Goal: Information Seeking & Learning: Learn about a topic

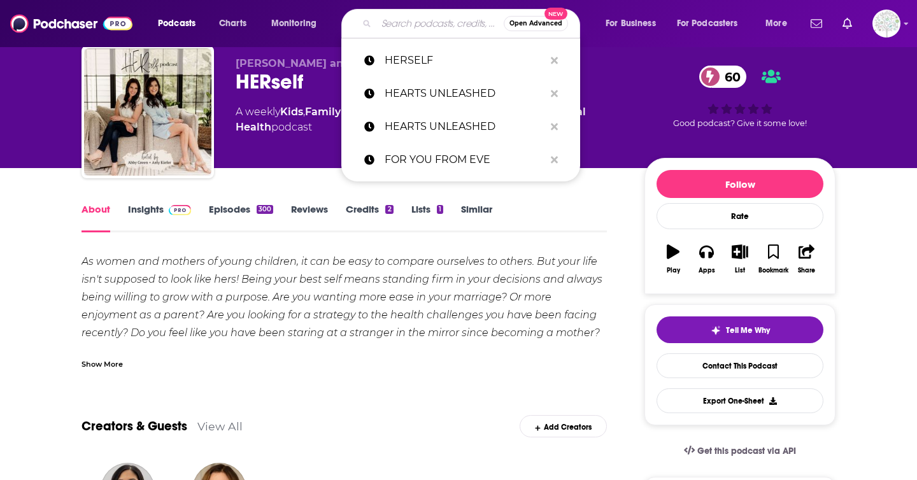
type input "HIDDEN BRAIN"
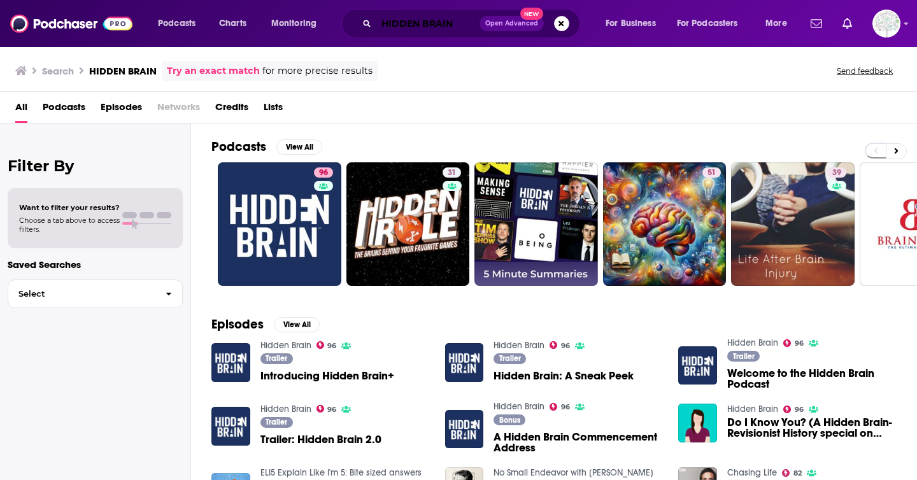
click at [465, 24] on input "HIDDEN BRAIN" at bounding box center [427, 23] width 103 height 20
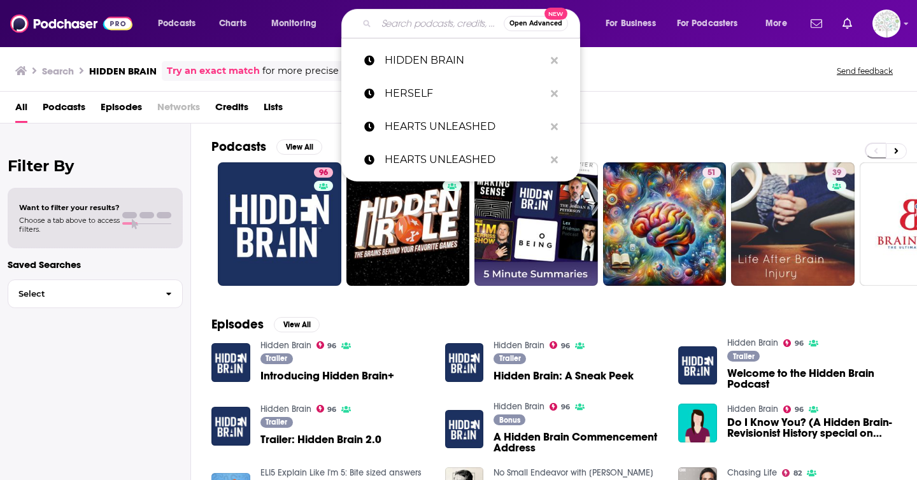
paste input "HIGH PERFORMANCE MINDSET | LEARN FROM WORLD-CLASS LEADERS, CONSULTANTS, ATHLETE…"
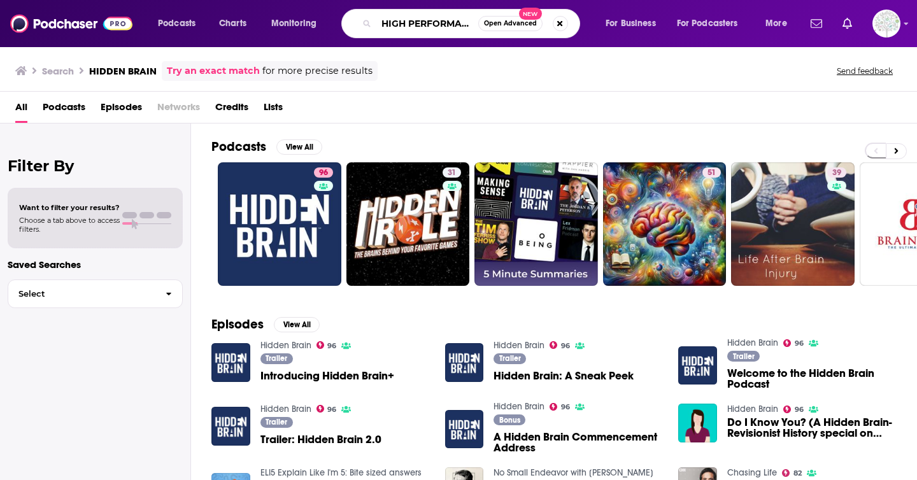
scroll to position [0, 512]
type input "HIGH PERFORMANCE MINDSET | LEARN FROM WORLD-CLASS LEADERS, CONSULTANTS, ATHLETE…"
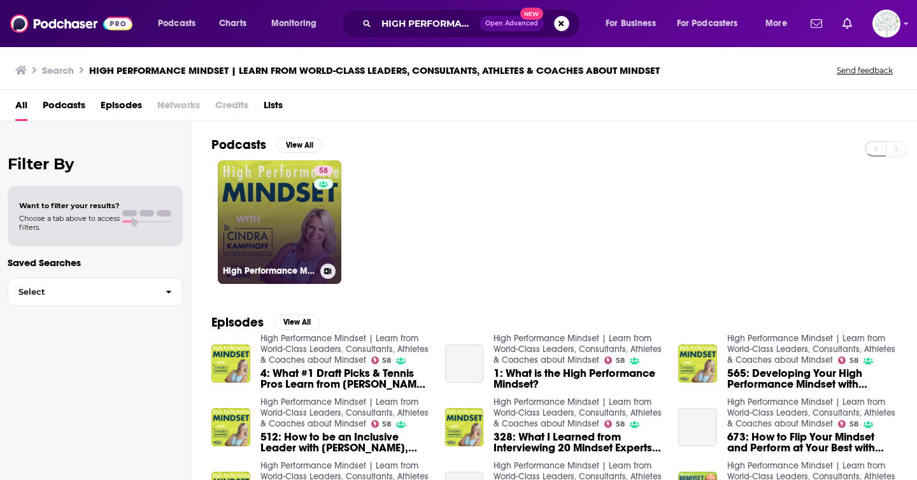
click at [281, 213] on link "58 High Performance Mindset | Learn from World-Class Leaders, Consultants, Athl…" at bounding box center [279, 221] width 123 height 123
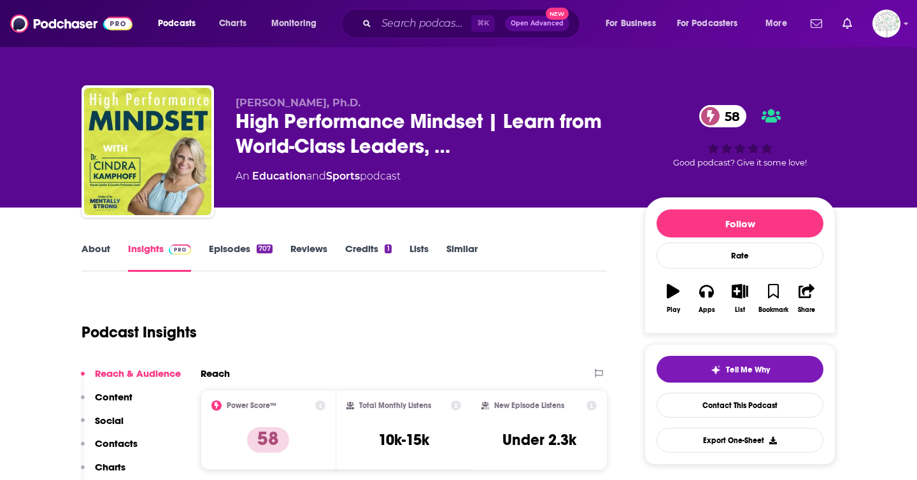
click at [92, 255] on link "About" at bounding box center [95, 256] width 29 height 29
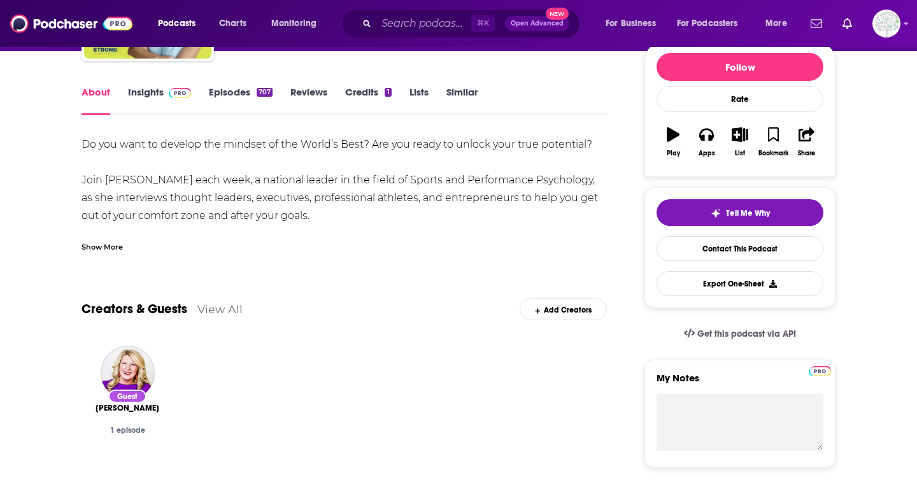
scroll to position [162, 0]
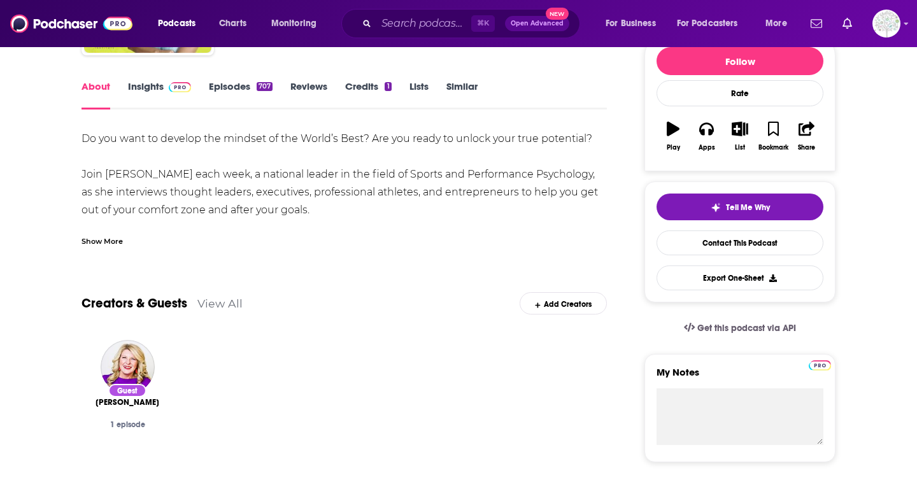
drag, startPoint x: 83, startPoint y: 136, endPoint x: 412, endPoint y: 205, distance: 335.7
click at [412, 205] on div "Do you want to develop the mindset of the World’s Best? Are you ready to unlock…" at bounding box center [343, 228] width 525 height 196
copy div "Do you want to develop the mindset of the World’s Best? Are you ready to unlock…"
click at [407, 18] on input "Search podcasts, credits, & more..." at bounding box center [423, 23] width 95 height 20
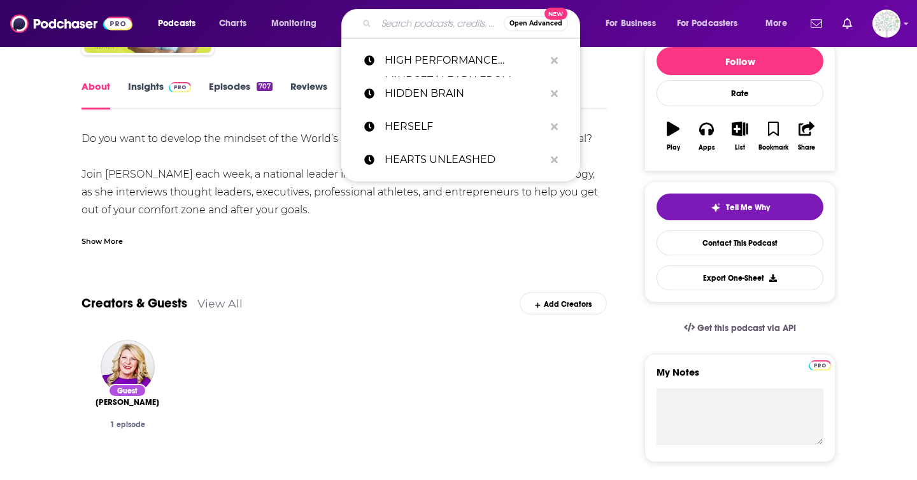
paste input "HOPEFUL AND WHOLESOME: HEALTH, WELLNESS, NUTRITION AND [MEDICAL_DATA] FOR HIGH …"
type input "HOPEFUL AND WHOLESOME: HEALTH, WELLNESS, NUTRITION AND [MEDICAL_DATA] FOR HIGH …"
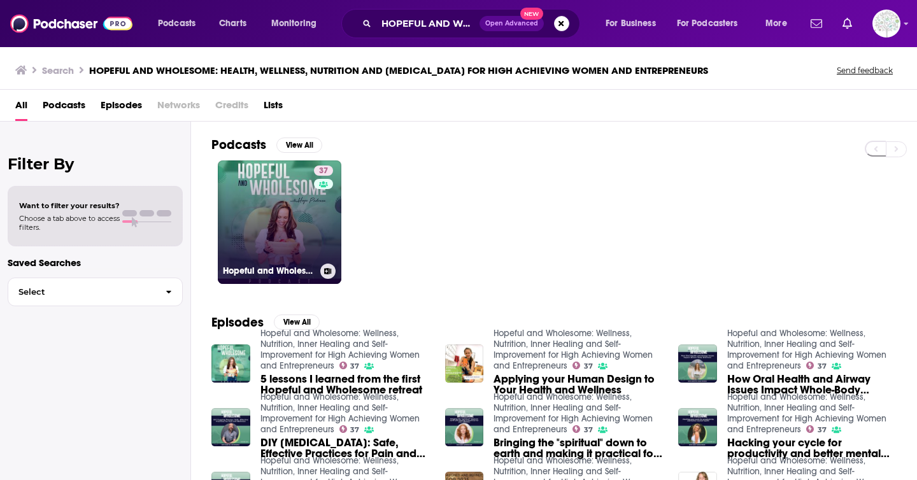
click at [275, 225] on link "37 Hopeful and Wholesome: Wellness, Nutrition, Inner Healing and [MEDICAL_DATA]…" at bounding box center [279, 221] width 123 height 123
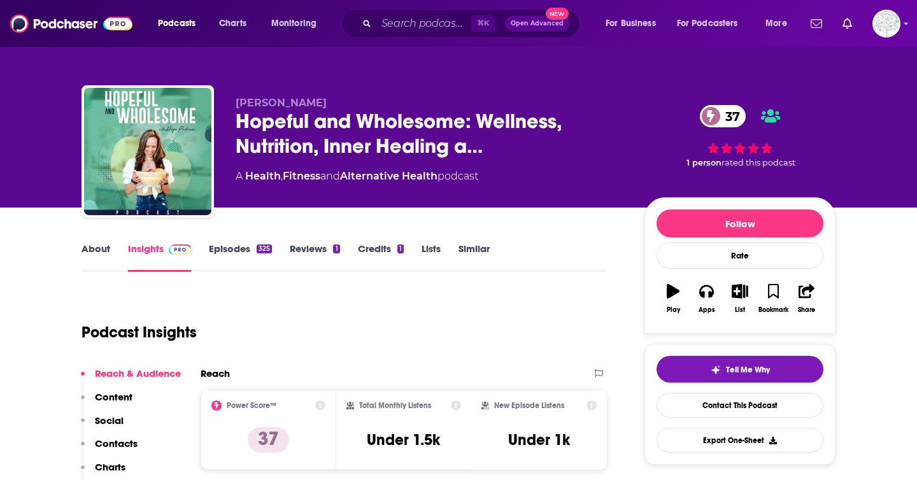
click at [99, 248] on link "About" at bounding box center [95, 256] width 29 height 29
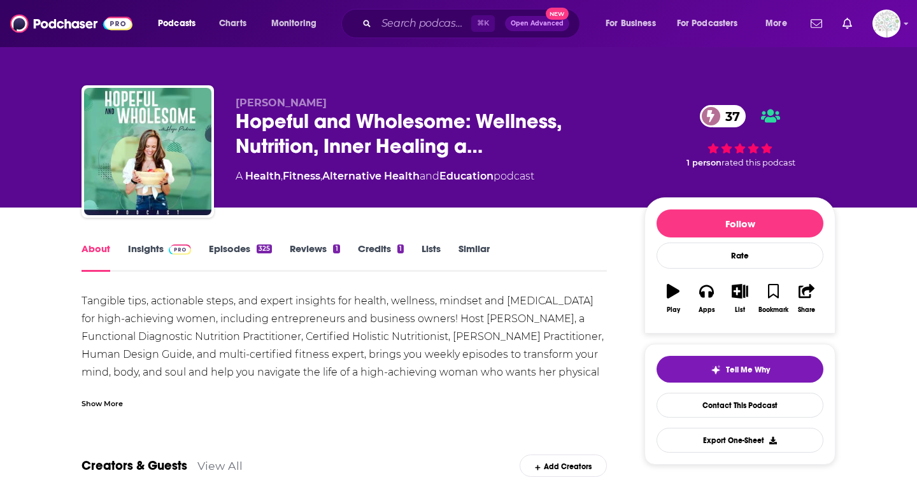
scroll to position [50, 0]
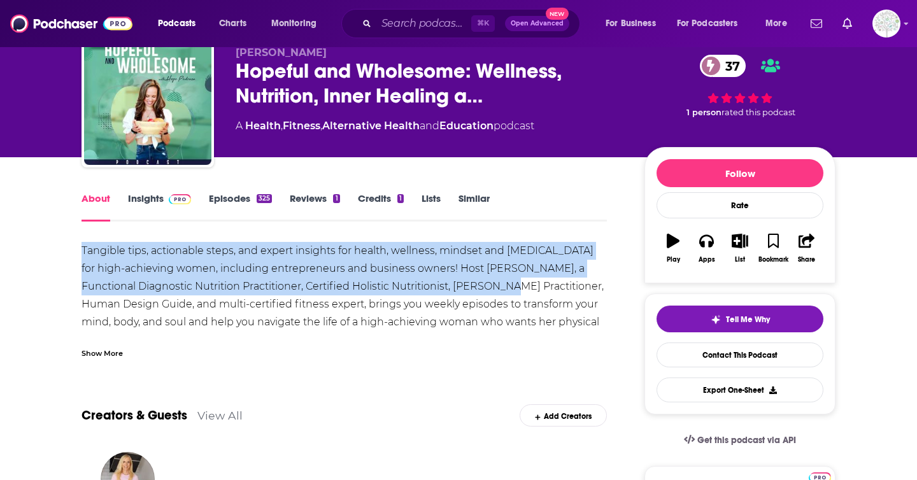
drag, startPoint x: 78, startPoint y: 248, endPoint x: 496, endPoint y: 288, distance: 419.4
click at [223, 342] on div "Show More" at bounding box center [343, 348] width 525 height 22
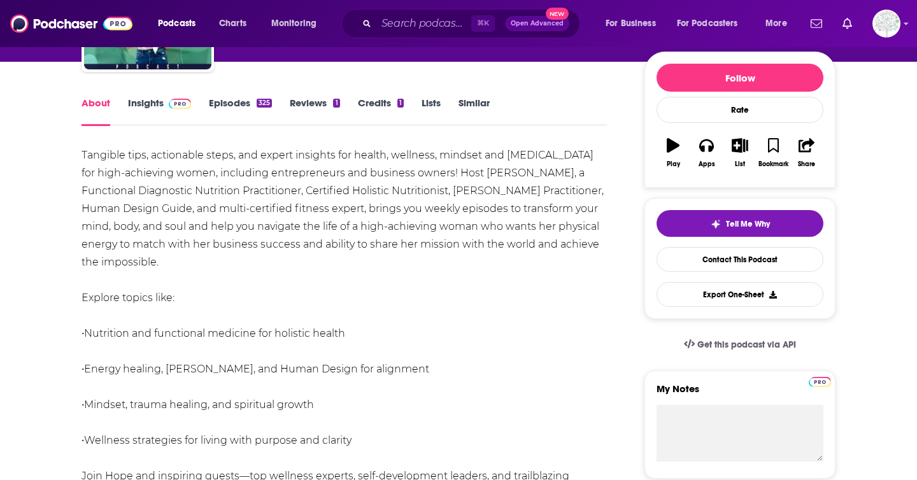
scroll to position [139, 0]
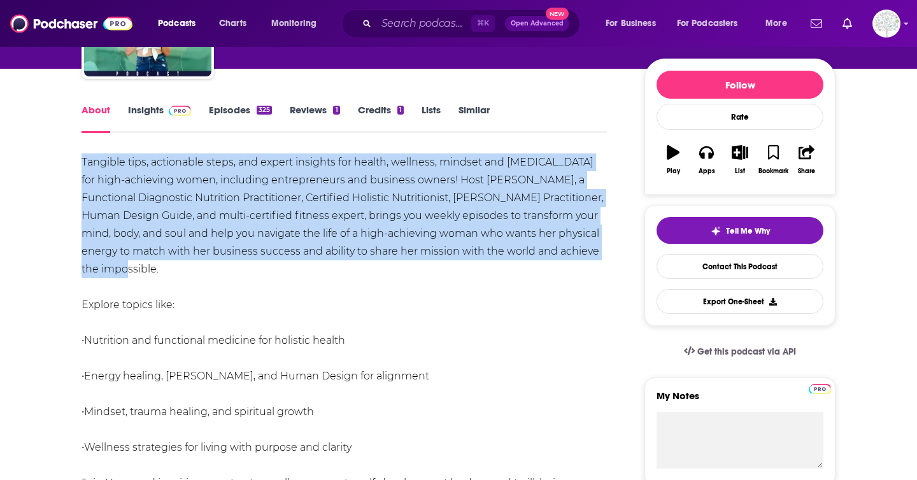
drag, startPoint x: 78, startPoint y: 158, endPoint x: 206, endPoint y: 266, distance: 166.7
copy div "Tangible tips, actionable steps, and expert insights for health, wellness, mind…"
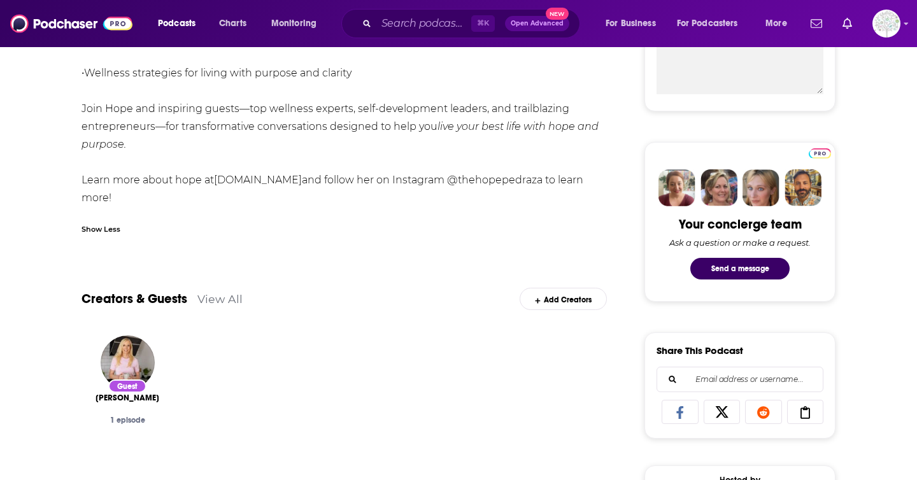
scroll to position [0, 0]
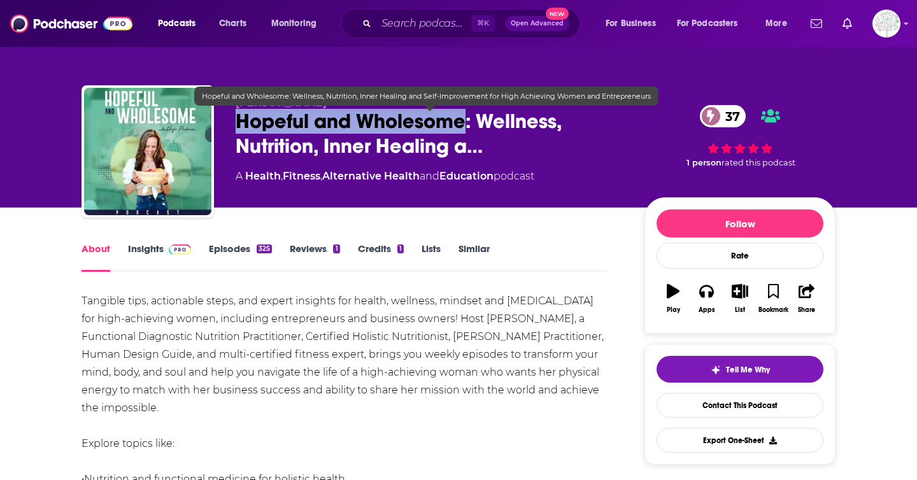
drag, startPoint x: 233, startPoint y: 122, endPoint x: 468, endPoint y: 132, distance: 235.1
click at [468, 132] on div "[PERSON_NAME] Hopeful and Wholesome: Wellness, Nutrition, Inner Healing a… 37 A…" at bounding box center [458, 153] width 754 height 137
copy h1 "Hopeful and Wholesome"
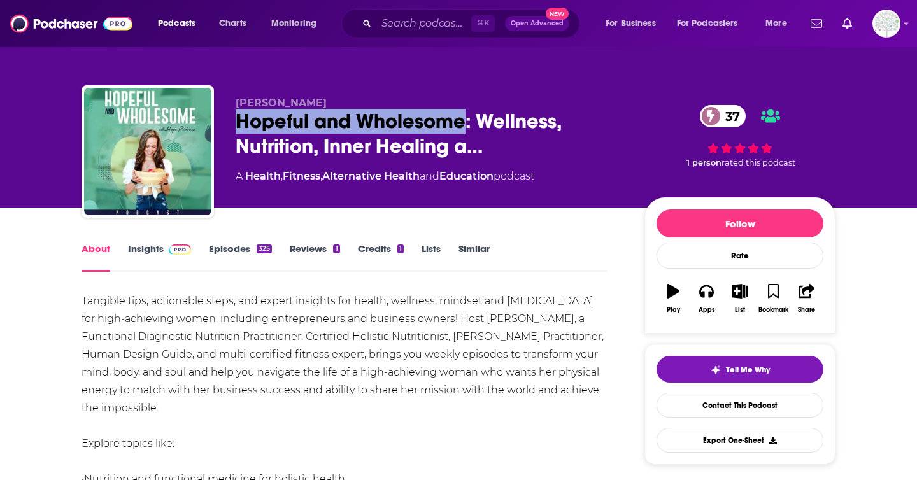
click at [147, 254] on link "Insights" at bounding box center [159, 256] width 63 height 29
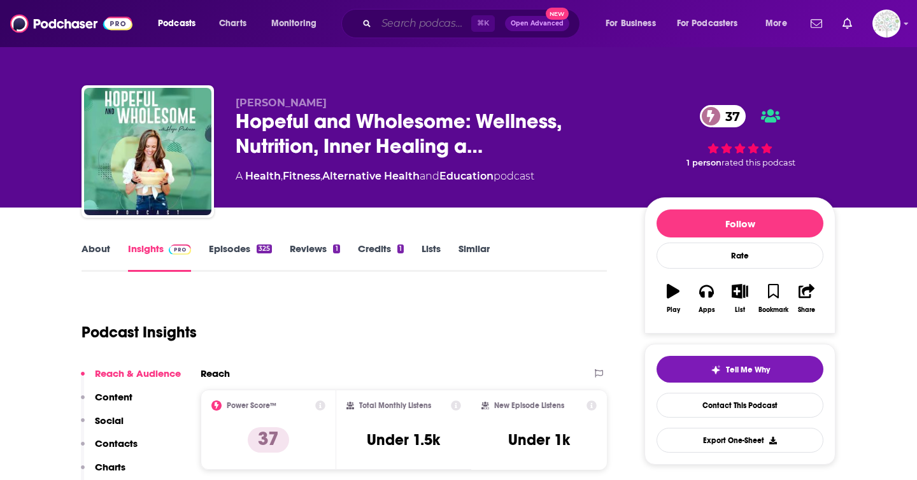
click at [399, 24] on input "Search podcasts, credits, & more..." at bounding box center [423, 23] width 95 height 20
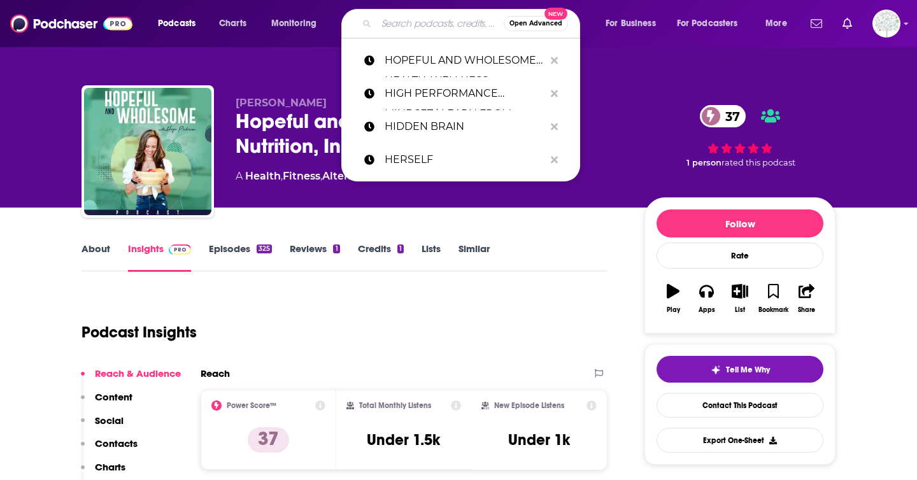
paste input "INNER GROWTH"
type input "INNER GROWTH"
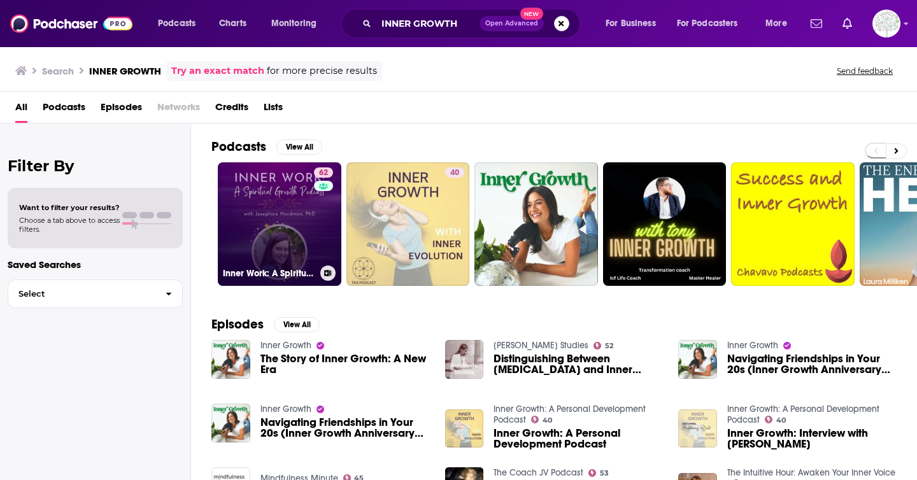
click at [265, 214] on link "62 Inner Work: A Spiritual Growth Podcast" at bounding box center [279, 223] width 123 height 123
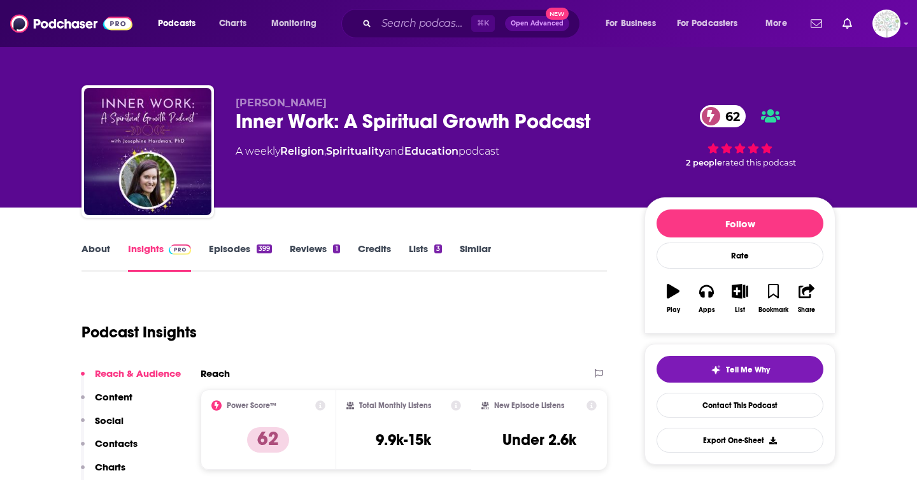
click at [88, 247] on link "About" at bounding box center [95, 256] width 29 height 29
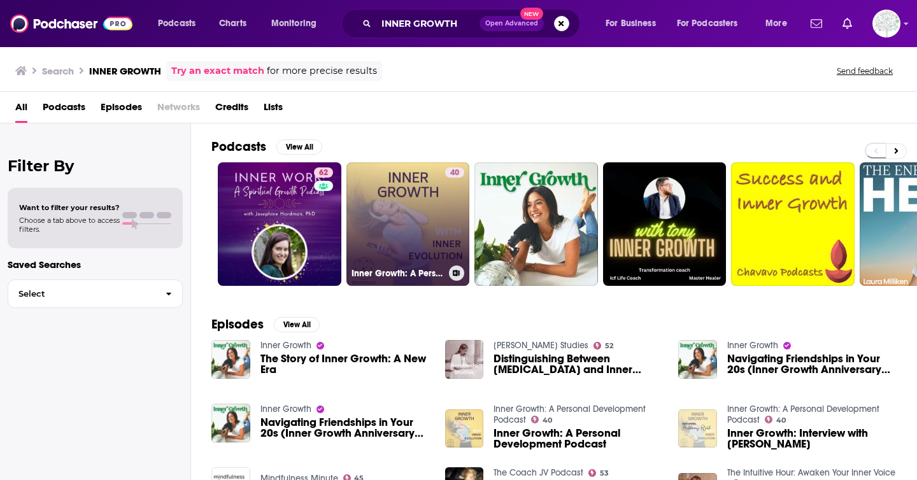
click at [401, 199] on link "40 Inner Growth: A Personal Development Podcast" at bounding box center [407, 223] width 123 height 123
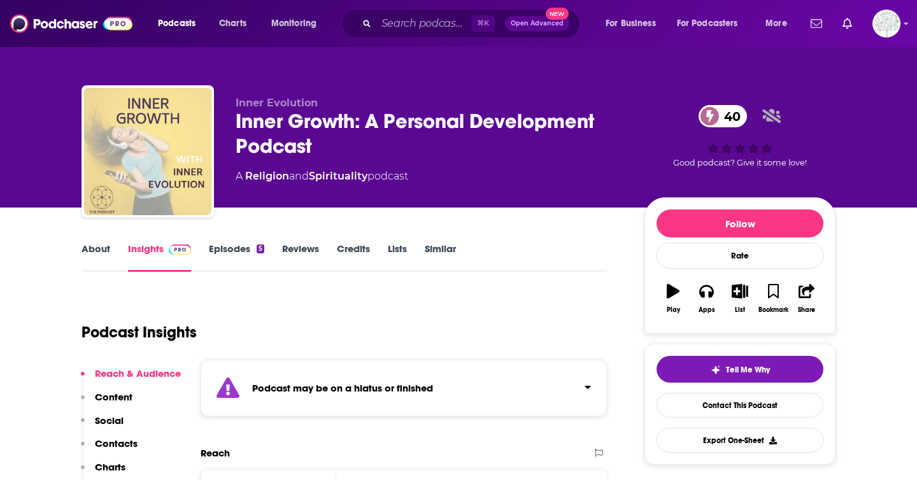
click at [94, 251] on link "About" at bounding box center [95, 256] width 29 height 29
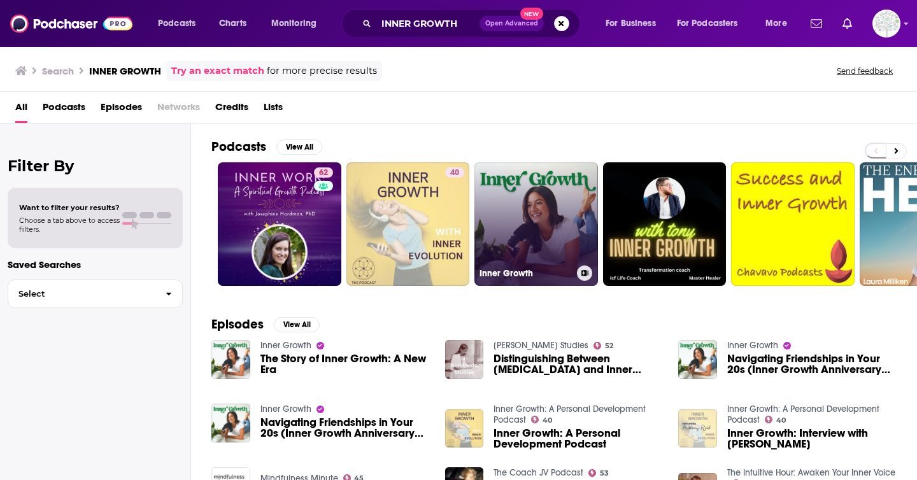
click at [538, 232] on link "Inner Growth" at bounding box center [535, 223] width 123 height 123
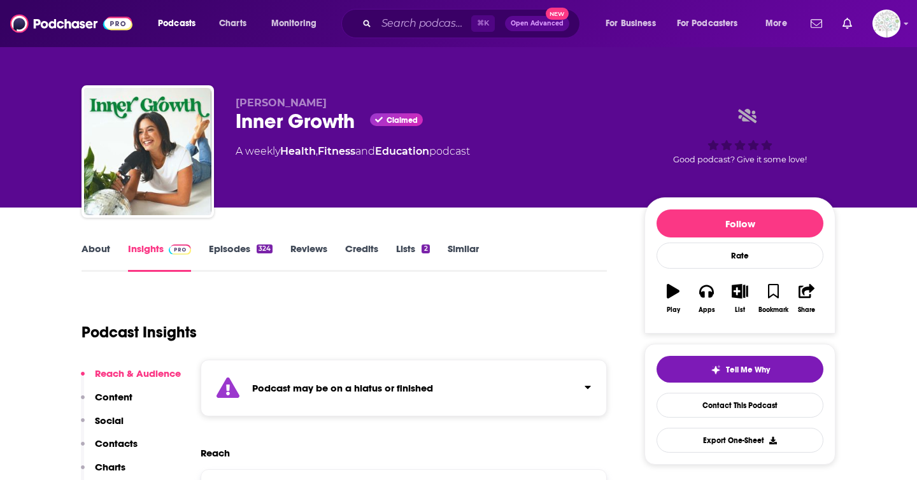
click at [95, 250] on link "About" at bounding box center [95, 256] width 29 height 29
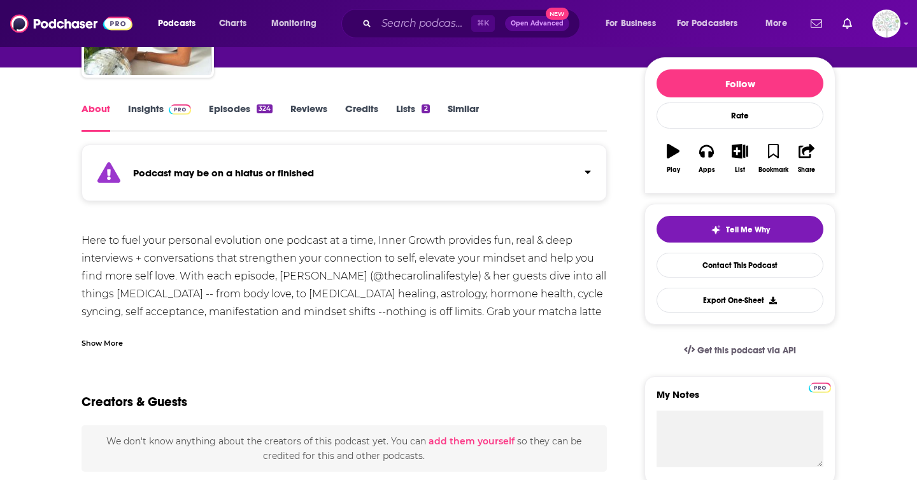
scroll to position [141, 0]
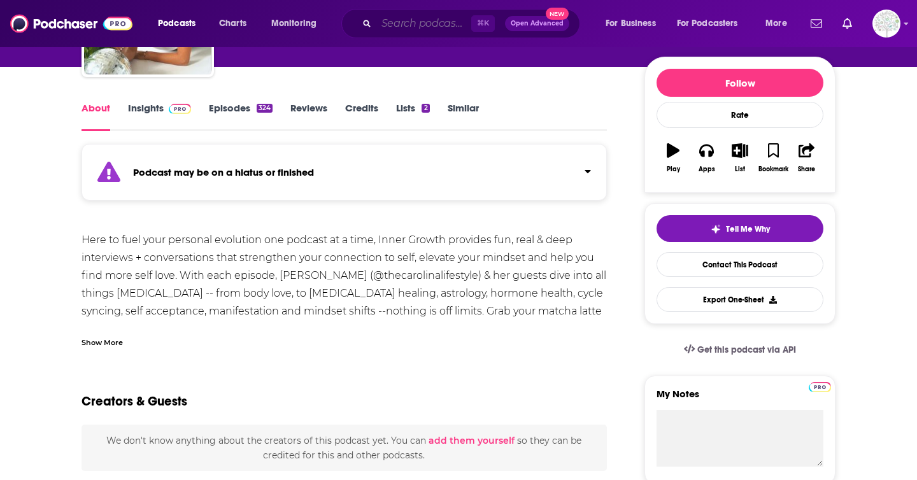
click at [416, 27] on input "Search podcasts, credits, & more..." at bounding box center [423, 23] width 95 height 20
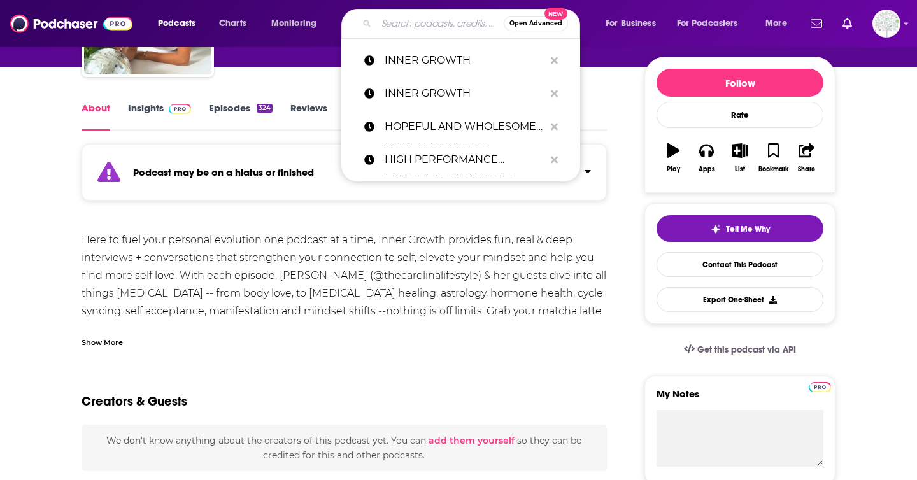
paste input "KEEPING IT REAL: CONVERSATIONS WITH [PERSON_NAME]"
type input "KEEPING IT REAL: CONVERSATIONS WITH [PERSON_NAME]"
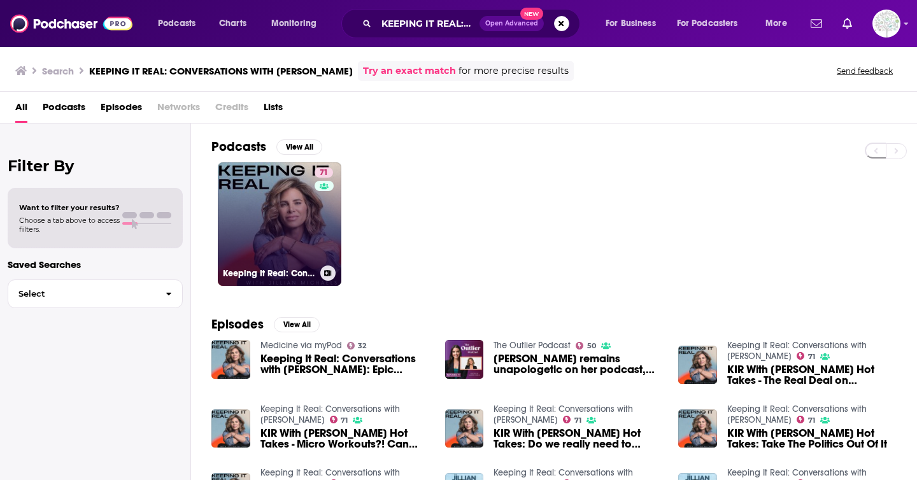
click at [256, 208] on link "71 Keeping It Real: Conversations with [PERSON_NAME]" at bounding box center [279, 223] width 123 height 123
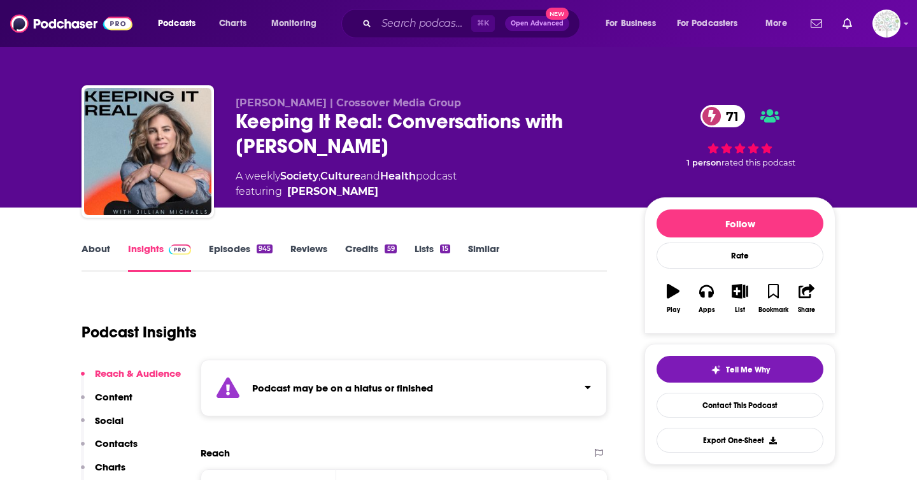
click at [91, 249] on link "About" at bounding box center [95, 256] width 29 height 29
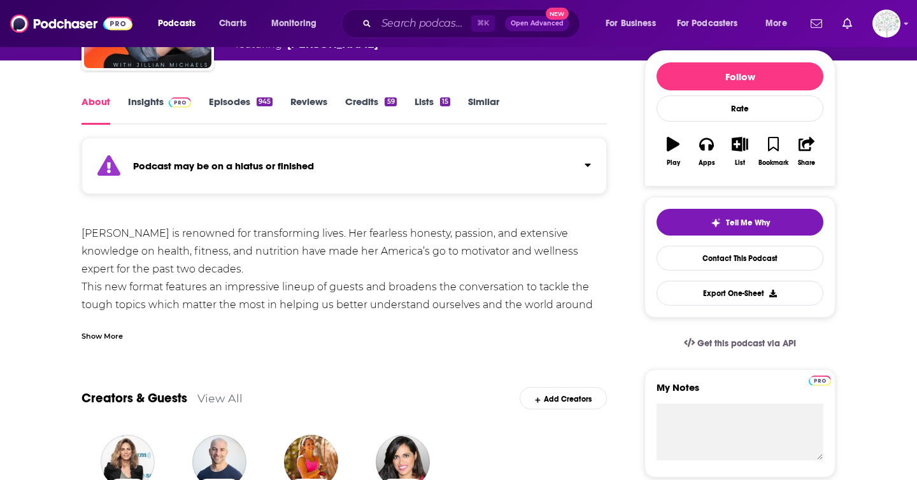
scroll to position [148, 0]
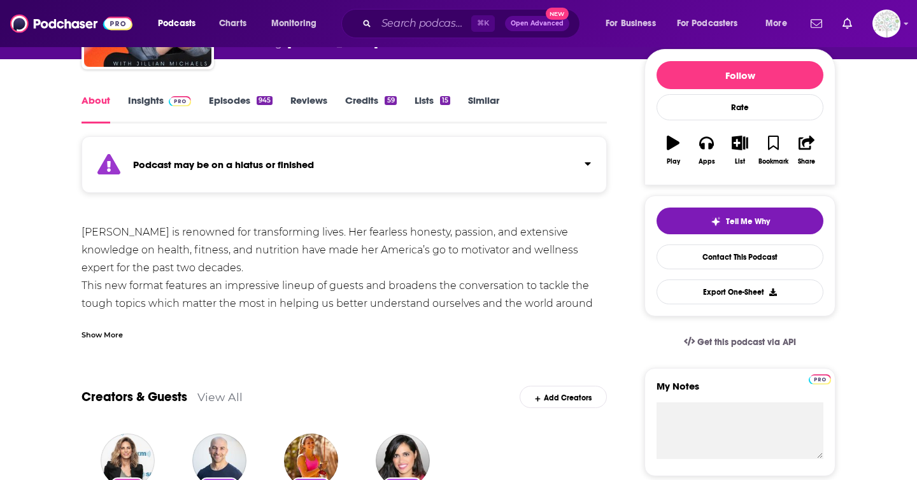
click at [102, 335] on div "Show More" at bounding box center [101, 334] width 41 height 12
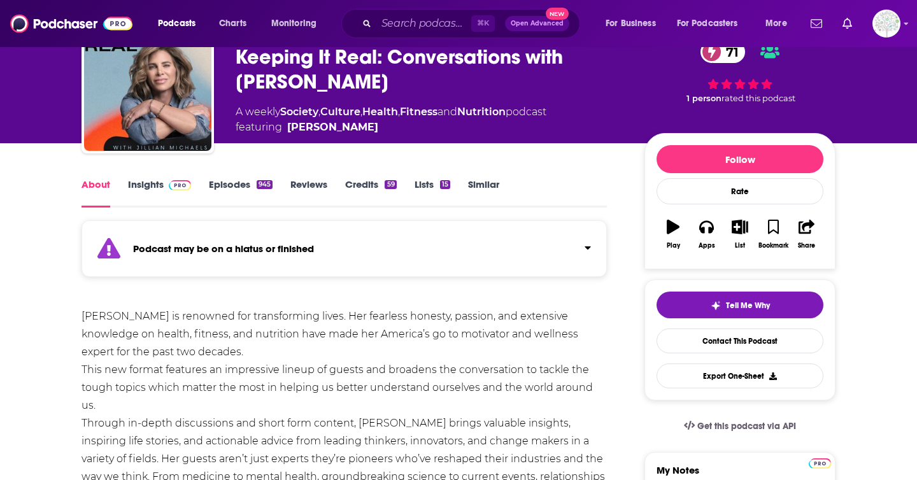
scroll to position [63, 0]
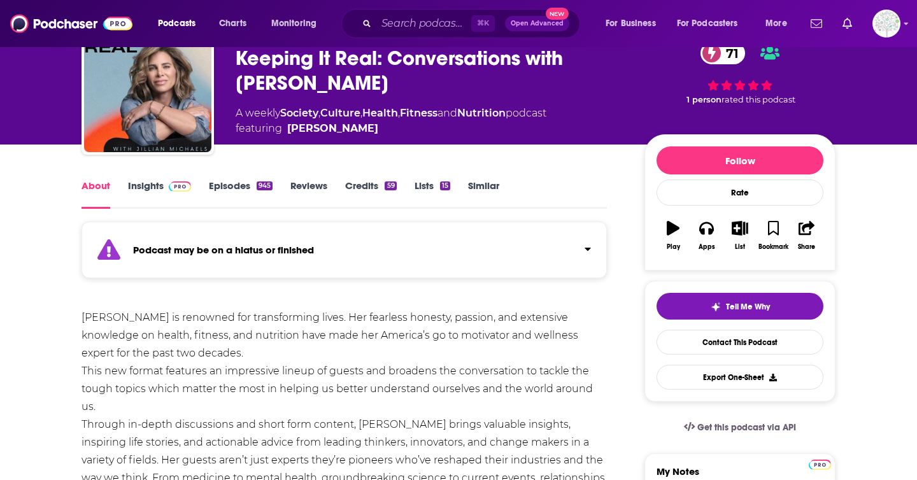
click at [145, 190] on link "Insights" at bounding box center [159, 193] width 63 height 29
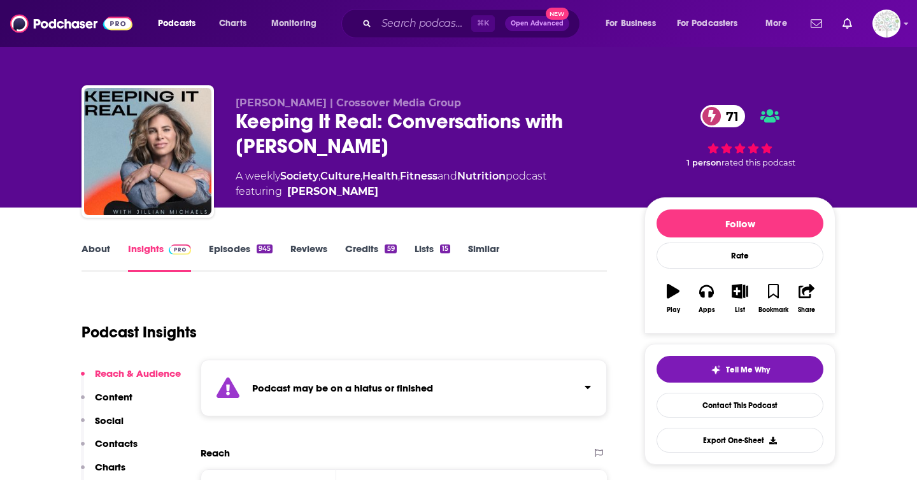
click at [88, 256] on link "About" at bounding box center [95, 256] width 29 height 29
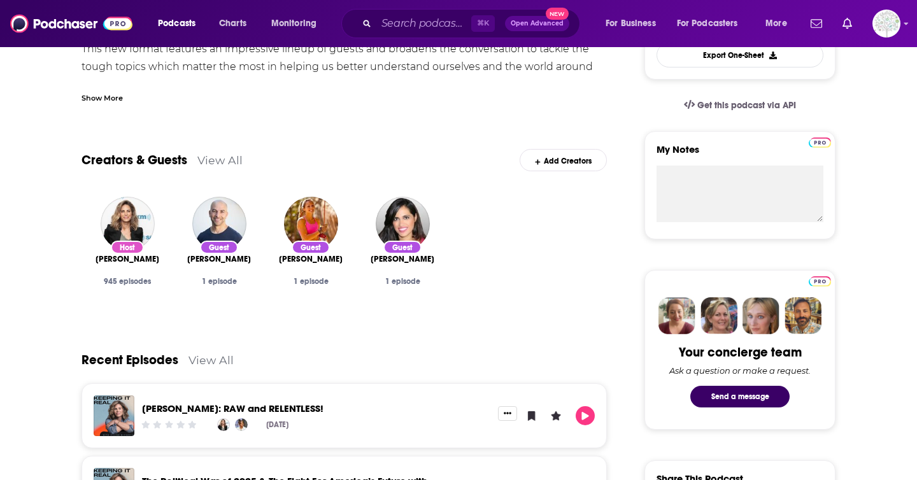
scroll to position [388, 0]
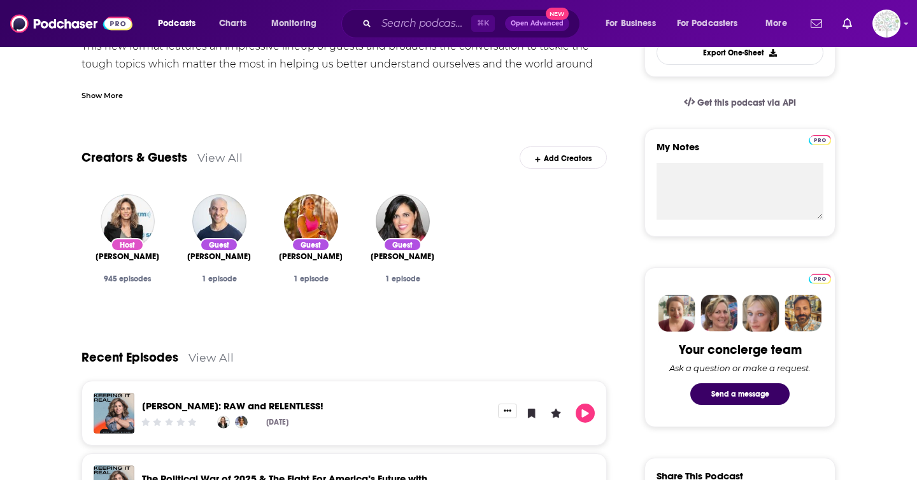
click at [104, 84] on div "Show More" at bounding box center [343, 91] width 525 height 22
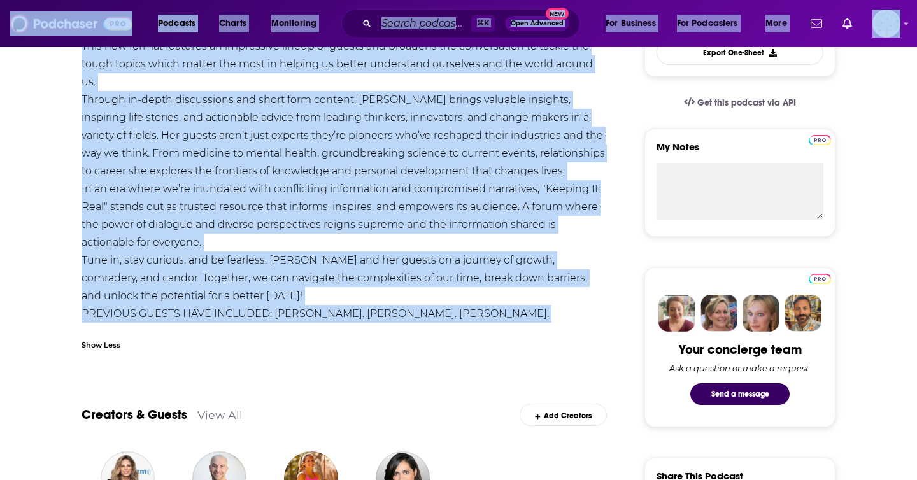
drag, startPoint x: 333, startPoint y: 314, endPoint x: 73, endPoint y: 44, distance: 375.0
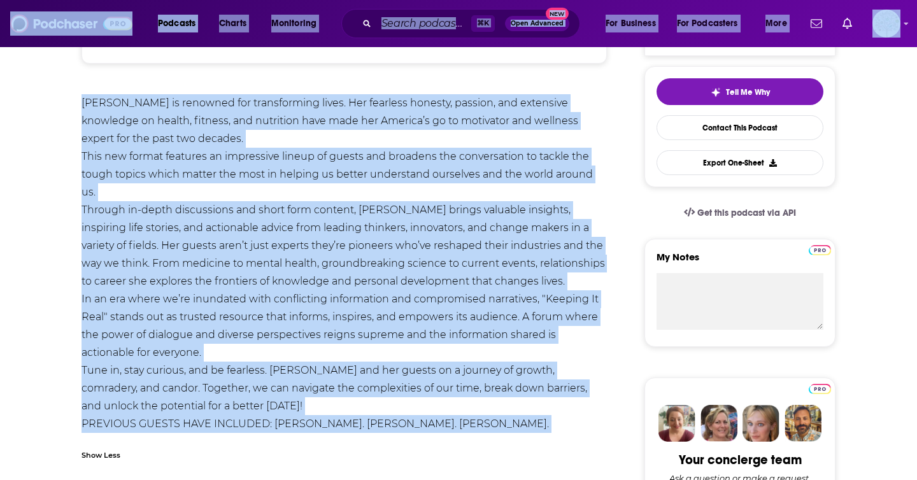
scroll to position [269, 0]
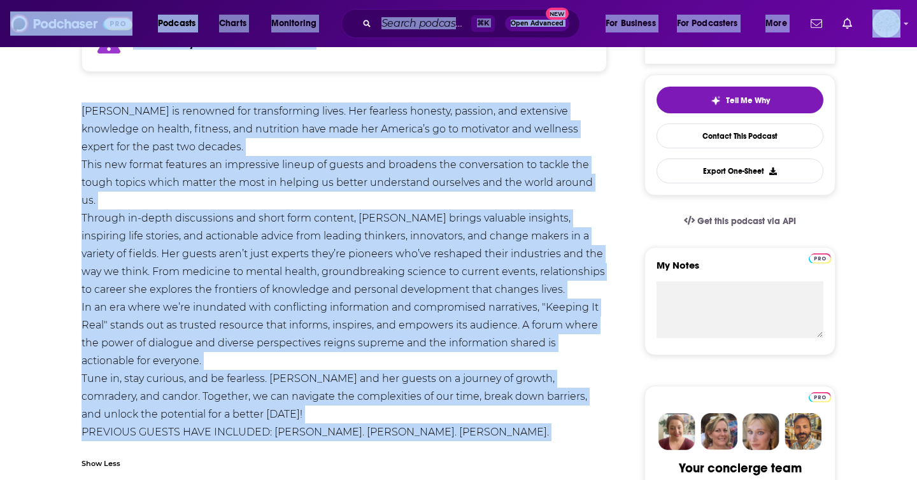
click at [220, 178] on div "[PERSON_NAME] is renowned for transforming lives. Her fearless honesty, passion…" at bounding box center [343, 280] width 525 height 356
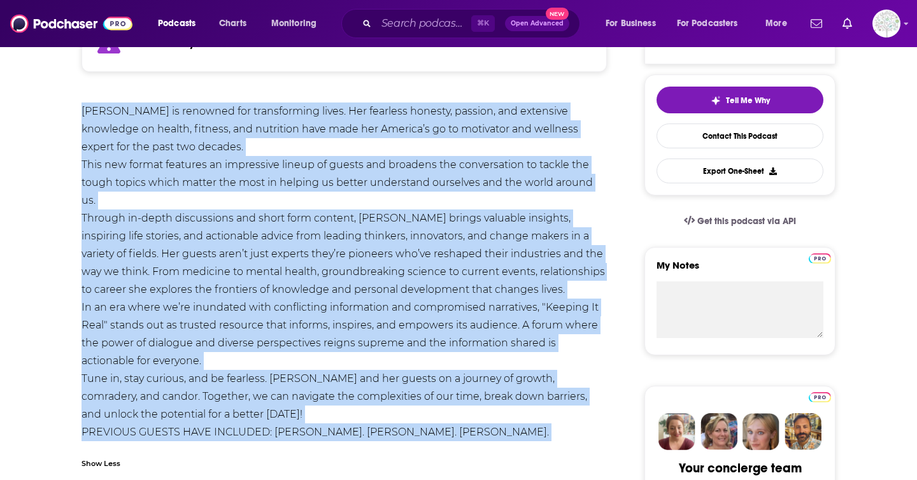
drag, startPoint x: 76, startPoint y: 109, endPoint x: 341, endPoint y: 427, distance: 414.0
copy div "Loremip Dolorsit am consecte adi elitseddoeiu tempo. Inc utlabore etdolor, magn…"
click at [571, 120] on div "[PERSON_NAME] is renowned for transforming lives. Her fearless honesty, passion…" at bounding box center [343, 280] width 525 height 356
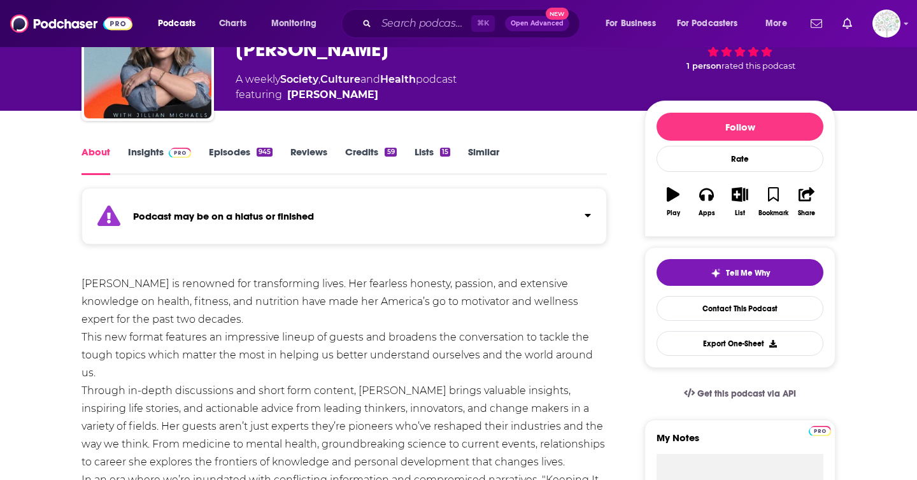
scroll to position [0, 0]
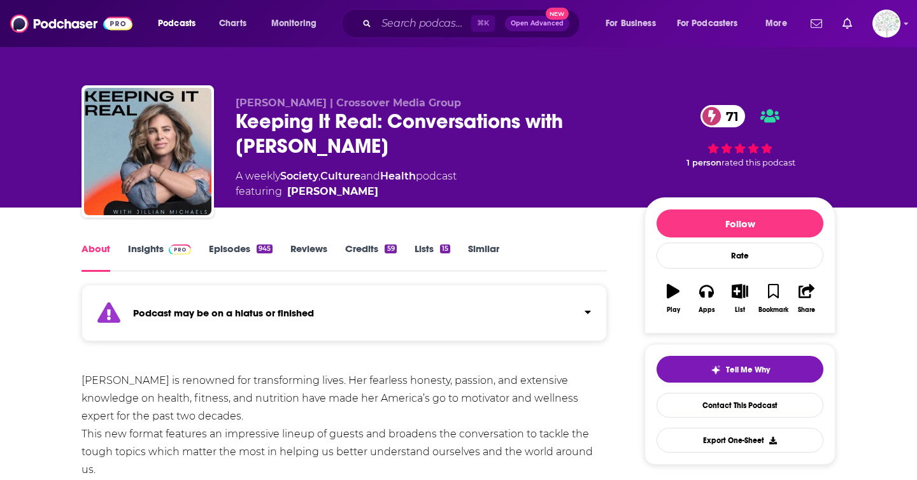
click at [151, 250] on link "Insights" at bounding box center [159, 256] width 63 height 29
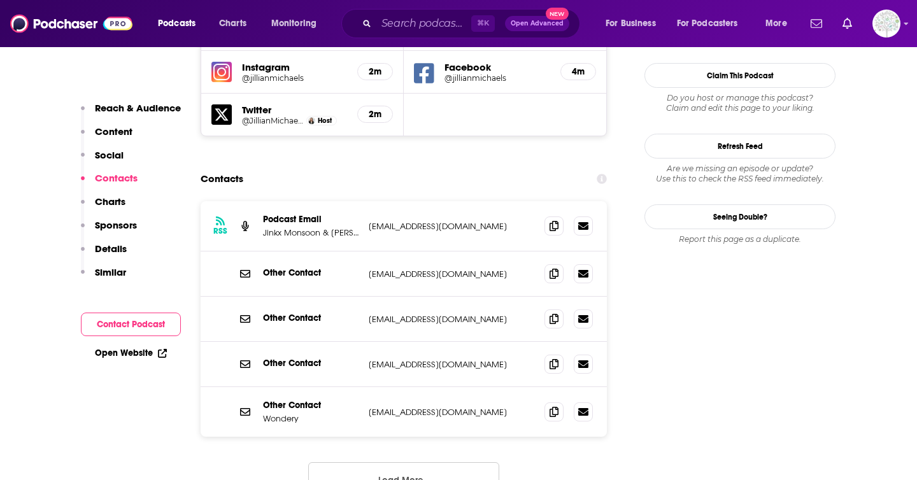
scroll to position [1277, 0]
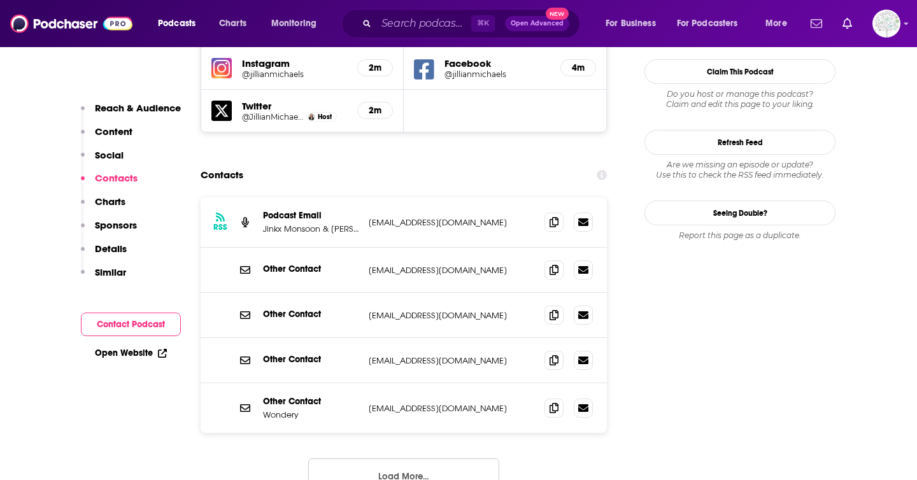
click at [323, 223] on p "Jinkx Monsoon & [PERSON_NAME] and Studio71" at bounding box center [310, 228] width 95 height 11
click at [557, 309] on icon at bounding box center [553, 314] width 9 height 10
click at [558, 355] on icon at bounding box center [553, 360] width 9 height 10
click at [406, 25] on input "Search podcasts, credits, & more..." at bounding box center [423, 23] width 95 height 20
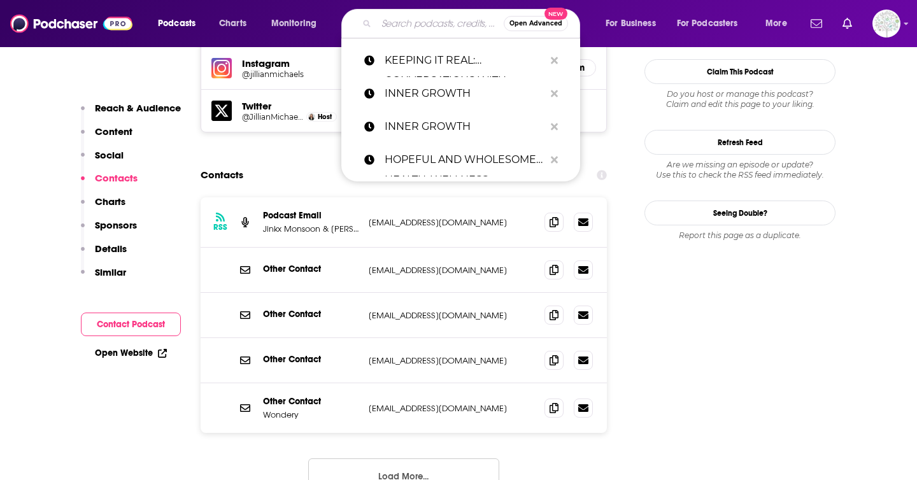
paste input "KNOW THYSELF"
type input "KNOW THYSELF"
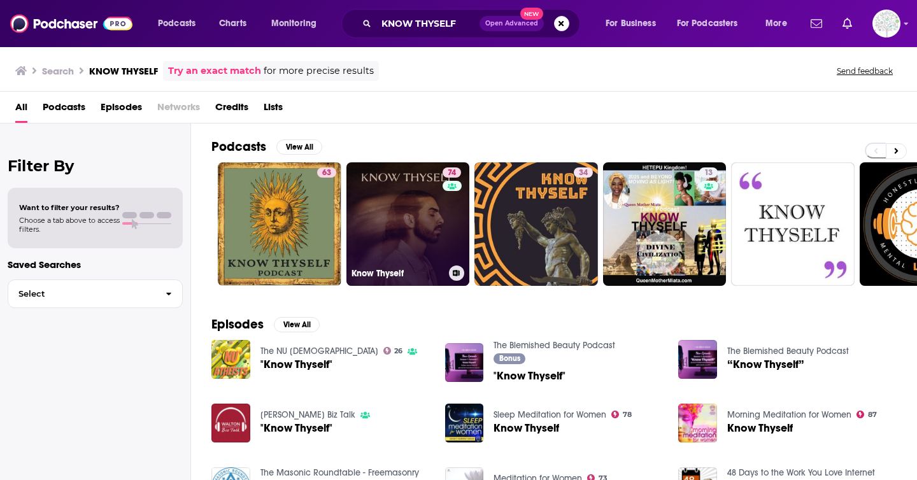
click at [419, 233] on link "74 Know Thyself" at bounding box center [407, 223] width 123 height 123
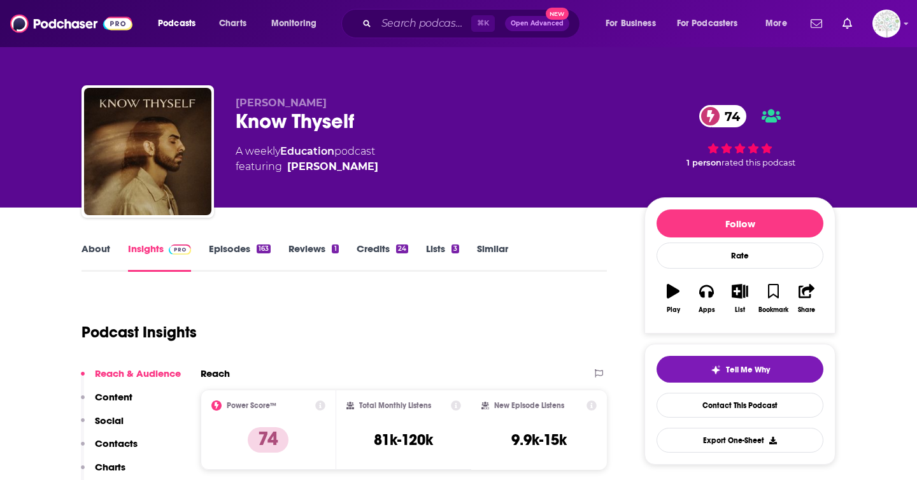
click at [106, 252] on link "About" at bounding box center [95, 256] width 29 height 29
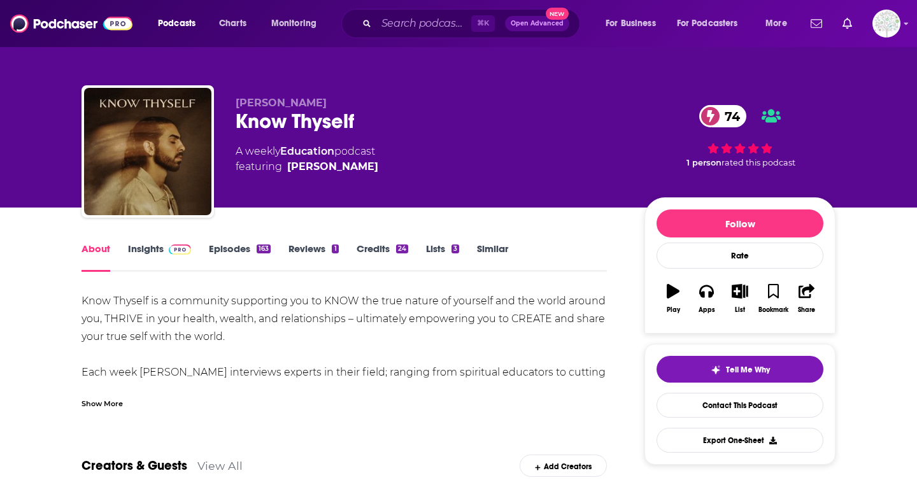
click at [109, 400] on div "Show More" at bounding box center [101, 403] width 41 height 12
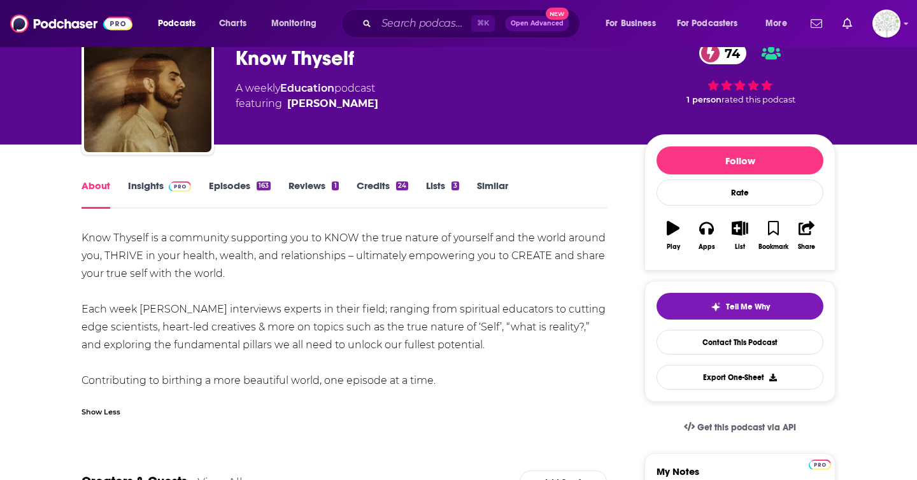
scroll to position [64, 0]
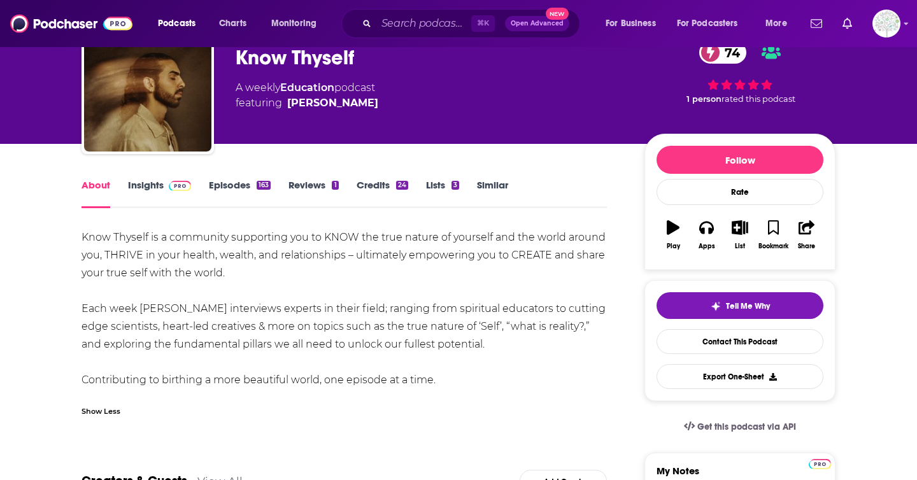
drag, startPoint x: 447, startPoint y: 383, endPoint x: 71, endPoint y: 225, distance: 408.2
copy div "Know Thyself is a community supporting you to KNOW the true nature of yourself …"
click at [155, 181] on link "Insights" at bounding box center [159, 193] width 63 height 29
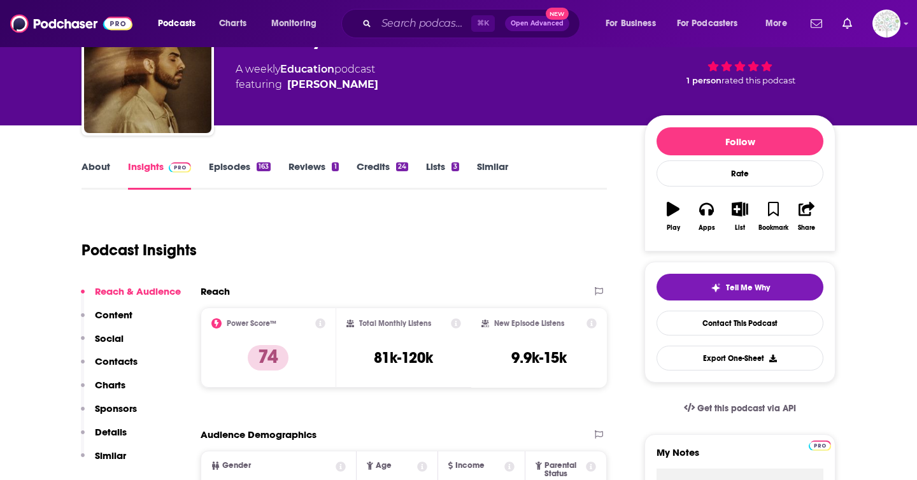
scroll to position [92, 0]
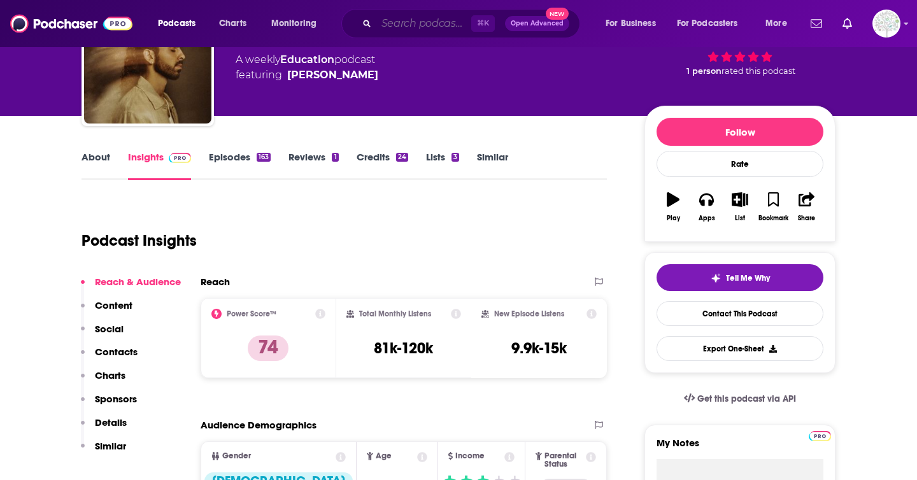
click at [425, 15] on input "Search podcasts, credits, & more..." at bounding box center [423, 23] width 95 height 20
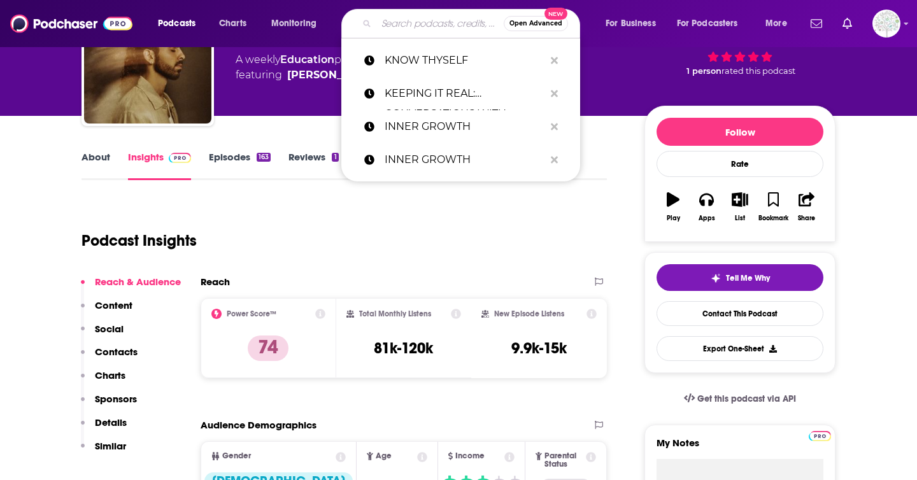
paste input "MIND LOVE • MODERN MINDFULNESS TO THINK, FEEL, AND LIVE WELL"
type input "MIND LOVE • MODERN MINDFULNESS TO THINK, FEEL, AND LIVE WELL"
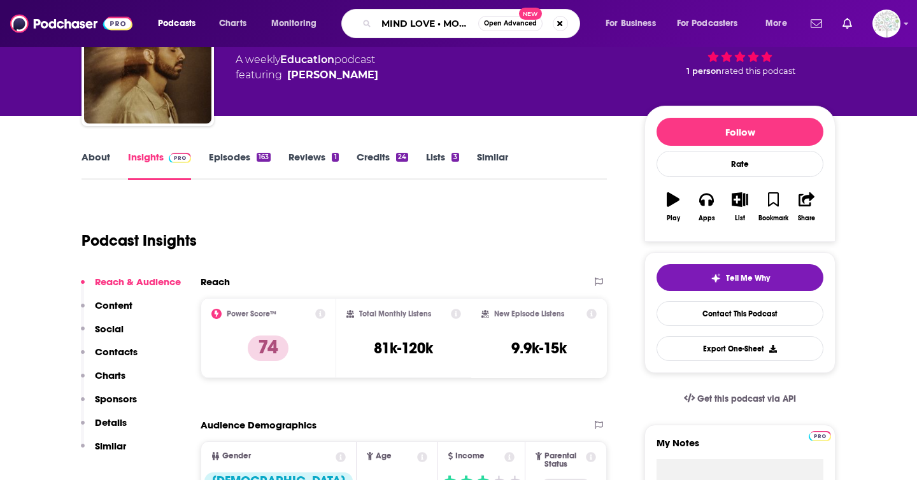
scroll to position [0, 240]
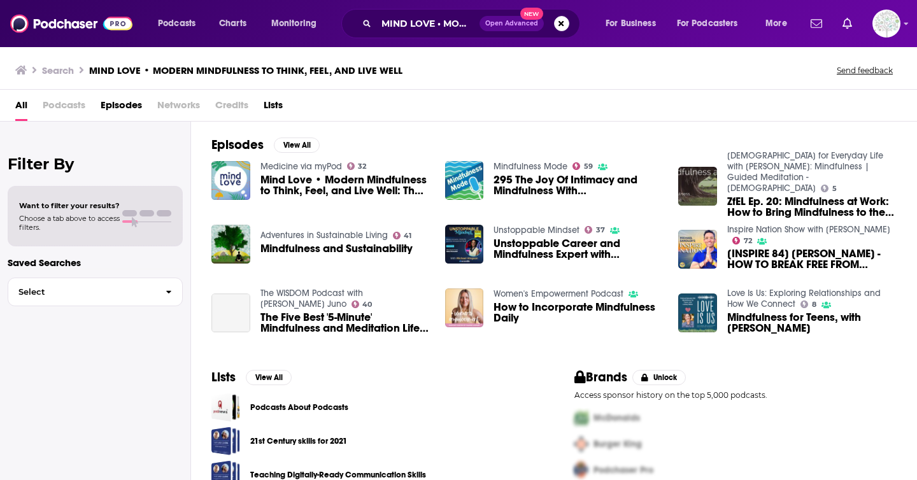
click at [342, 185] on span "Mind Love • Modern Mindfulness to Think, Feel, and Live Well: The Heart-Uterus …" at bounding box center [344, 185] width 169 height 22
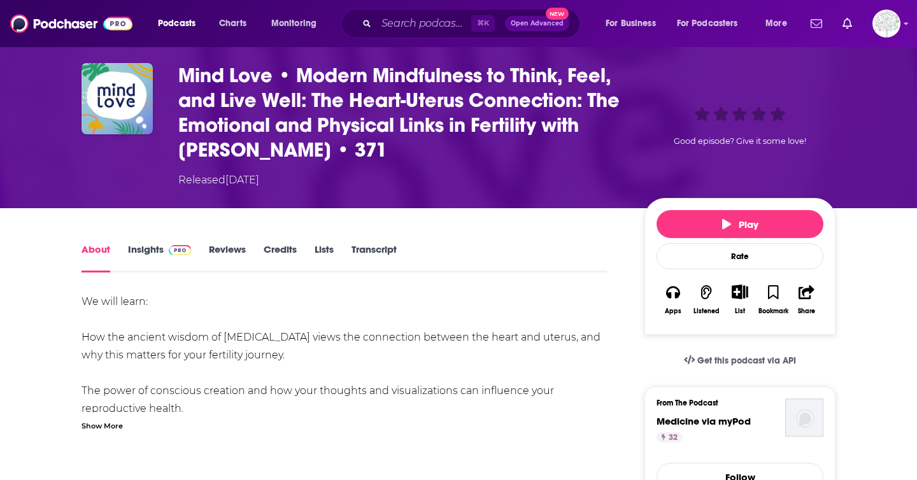
scroll to position [52, 0]
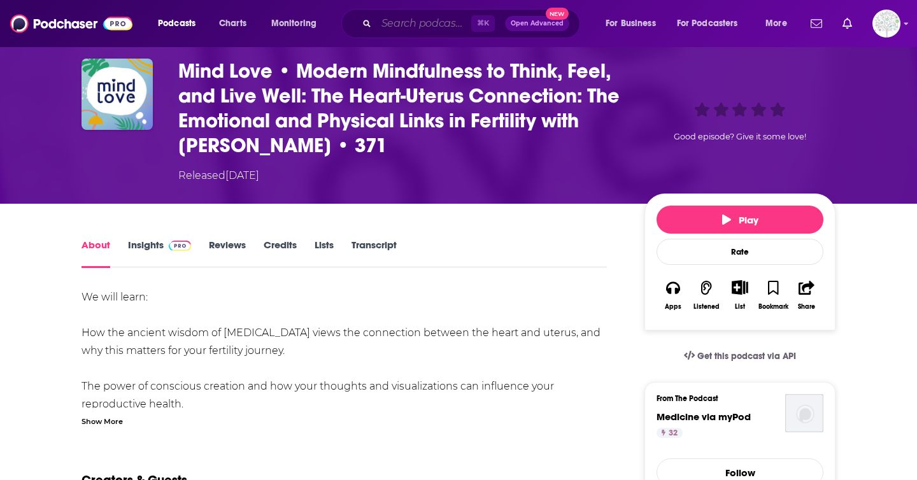
click at [404, 24] on input "Search podcasts, credits, & more..." at bounding box center [423, 23] width 95 height 20
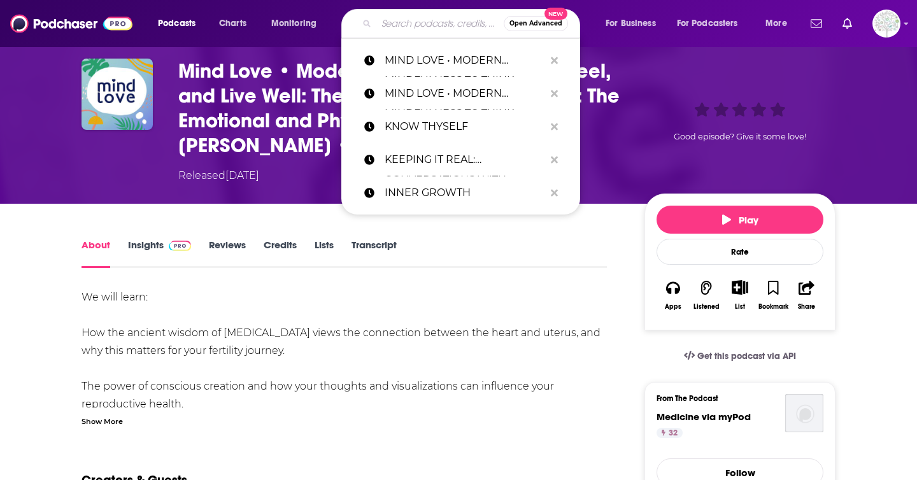
paste input "NEUROSCIENCE MEETS SOCIAL AND EMOTIONAL LEARNING"
type input "NEUROSCIENCE MEETS SOCIAL AND EMOTIONAL LEARNING"
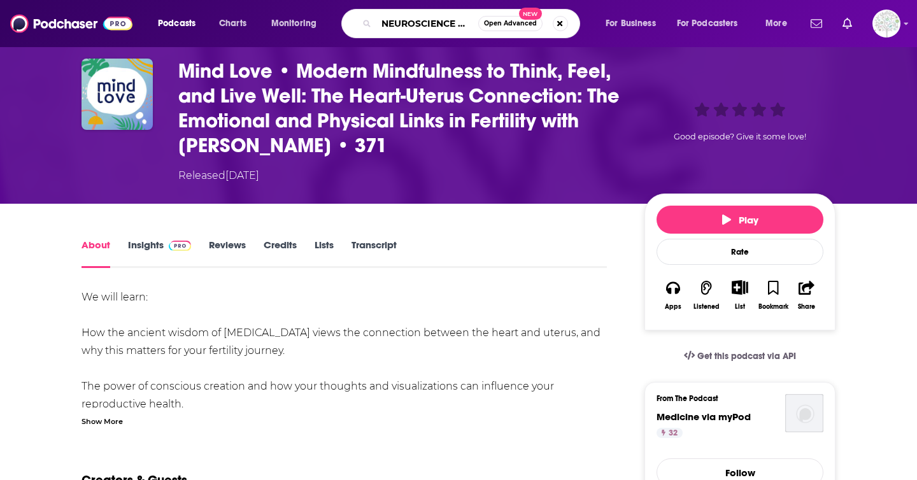
scroll to position [0, 191]
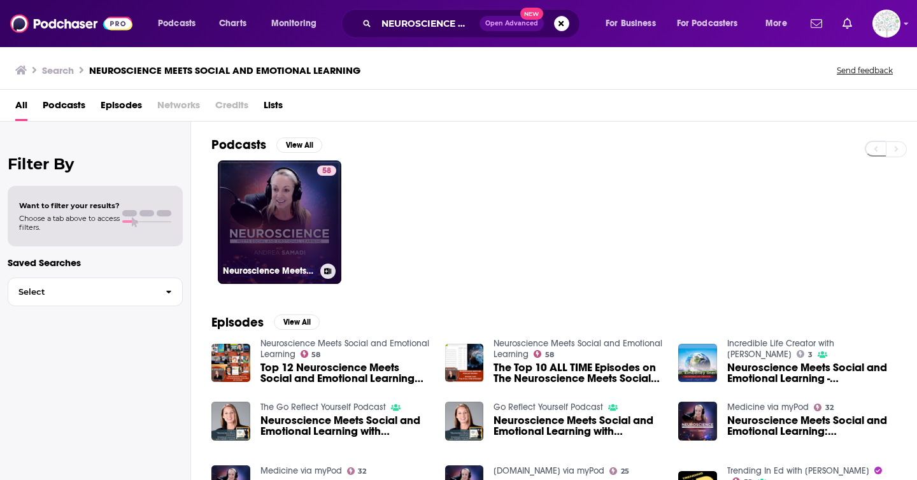
click at [281, 242] on link "58 Neuroscience Meets Social and Emotional Learning" at bounding box center [279, 221] width 123 height 123
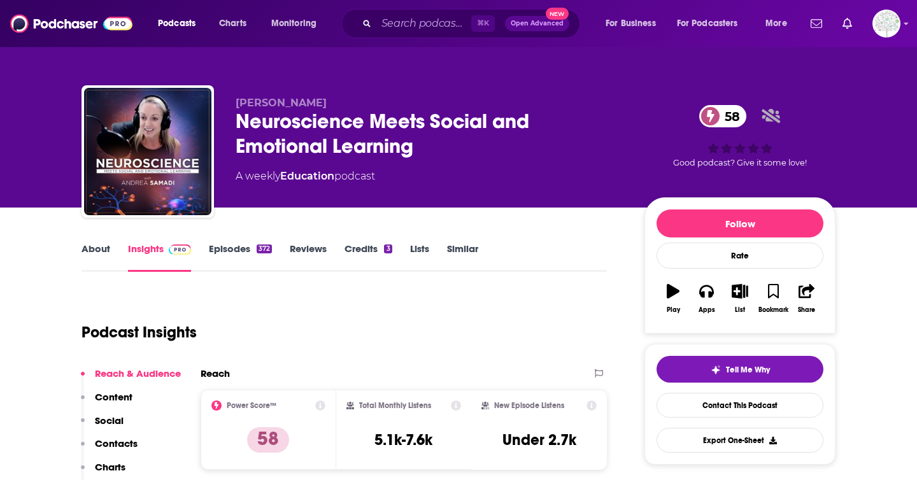
scroll to position [18, 0]
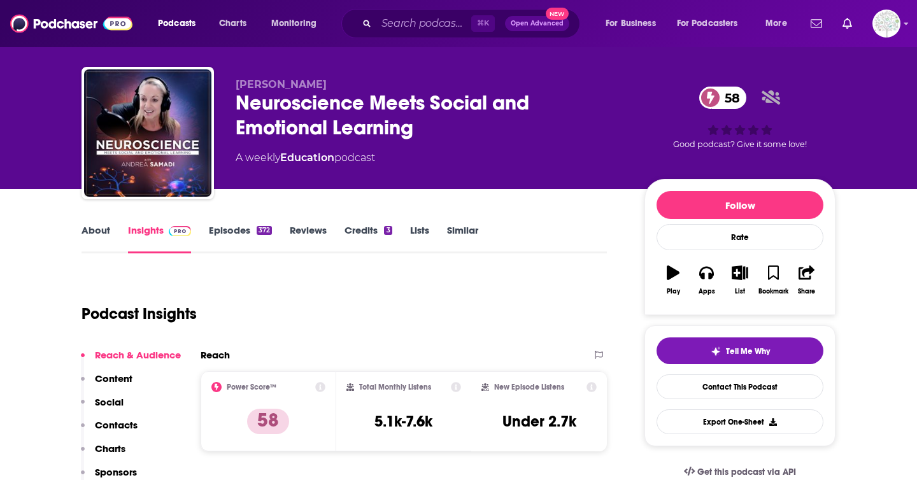
click at [84, 235] on link "About" at bounding box center [95, 238] width 29 height 29
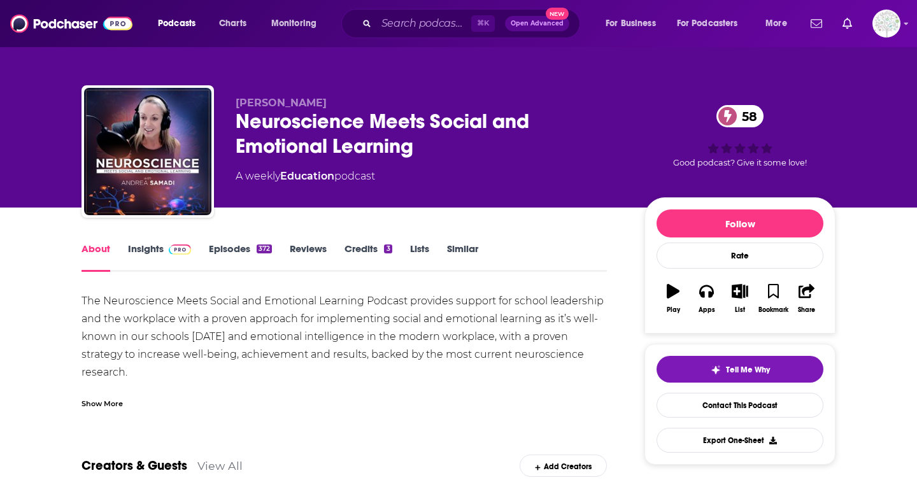
click at [84, 396] on div "Show More" at bounding box center [343, 399] width 525 height 22
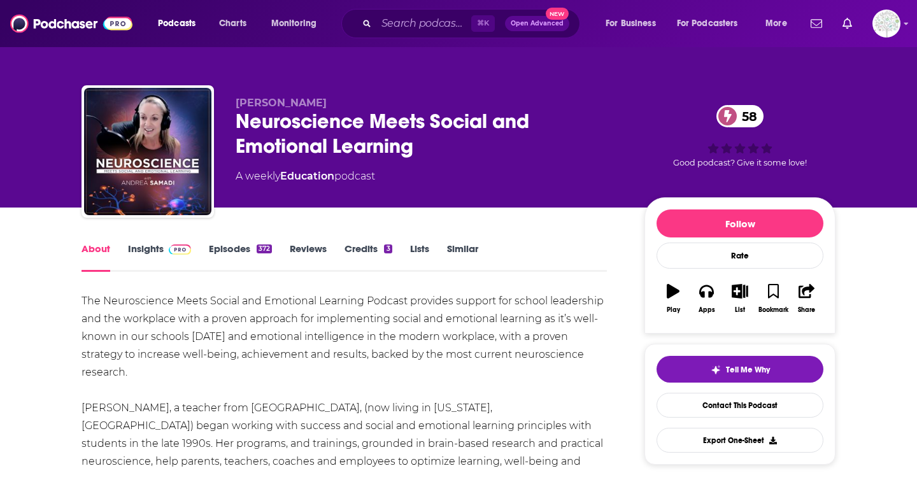
drag, startPoint x: 83, startPoint y: 299, endPoint x: 306, endPoint y: 460, distance: 274.4
click at [306, 460] on div "The Neuroscience Meets Social and Emotional Learning Podcast provides support f…" at bounding box center [343, 390] width 525 height 196
copy div "The Neuroscience Meets Social and Emotional Learning Podcast provides support f…"
